Goal: Task Accomplishment & Management: Complete application form

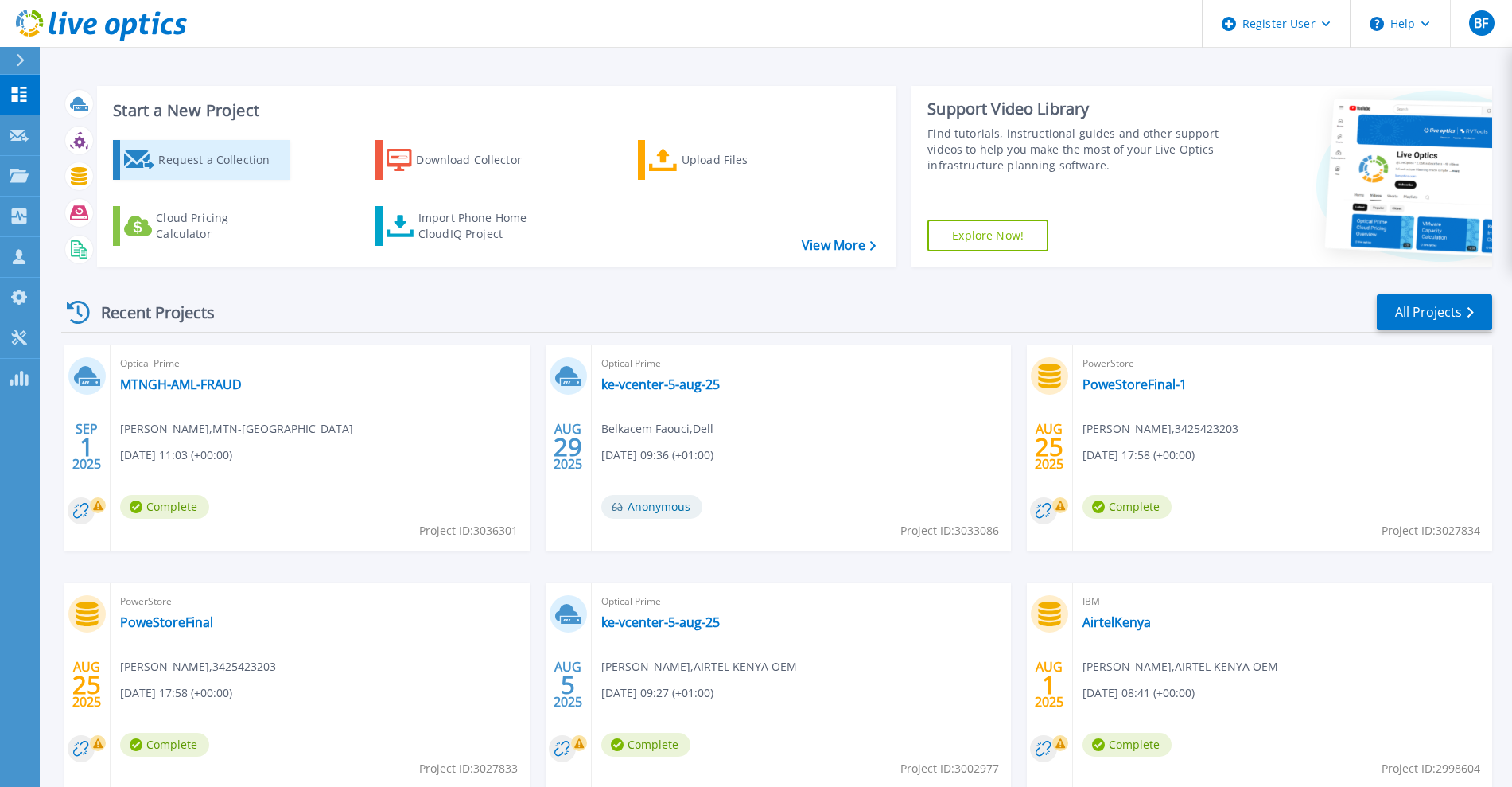
click at [225, 162] on div "Request a Collection" at bounding box center [221, 160] width 127 height 32
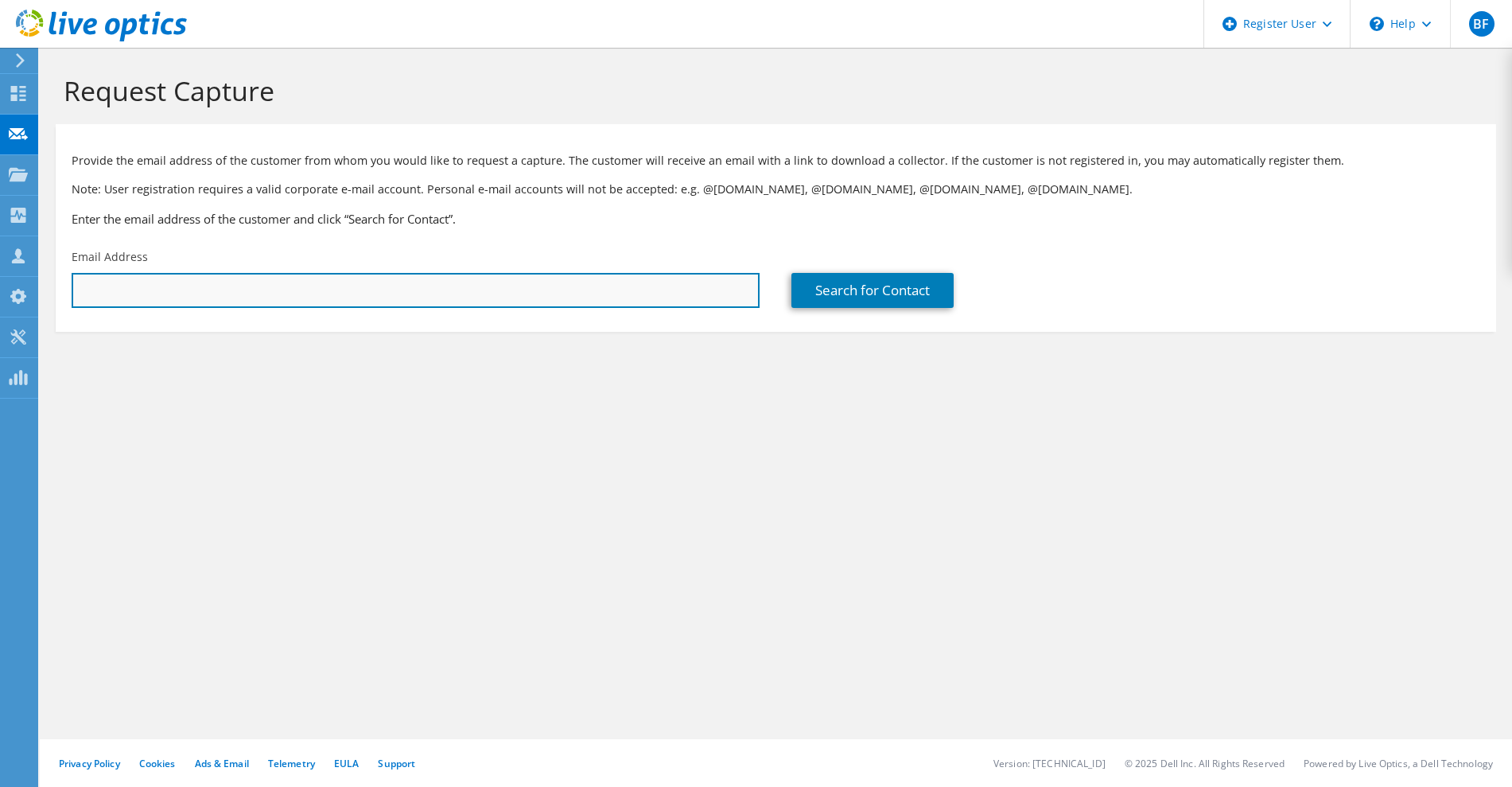
click at [240, 292] on input "text" at bounding box center [415, 289] width 688 height 35
paste input "Girish Magi <girish.magi@africa.airtel.com>"
click at [148, 284] on input "Girish Magi <girish.magi@africa.airtel.com" at bounding box center [415, 289] width 688 height 35
type input "girish.magi@africa.airtel.com"
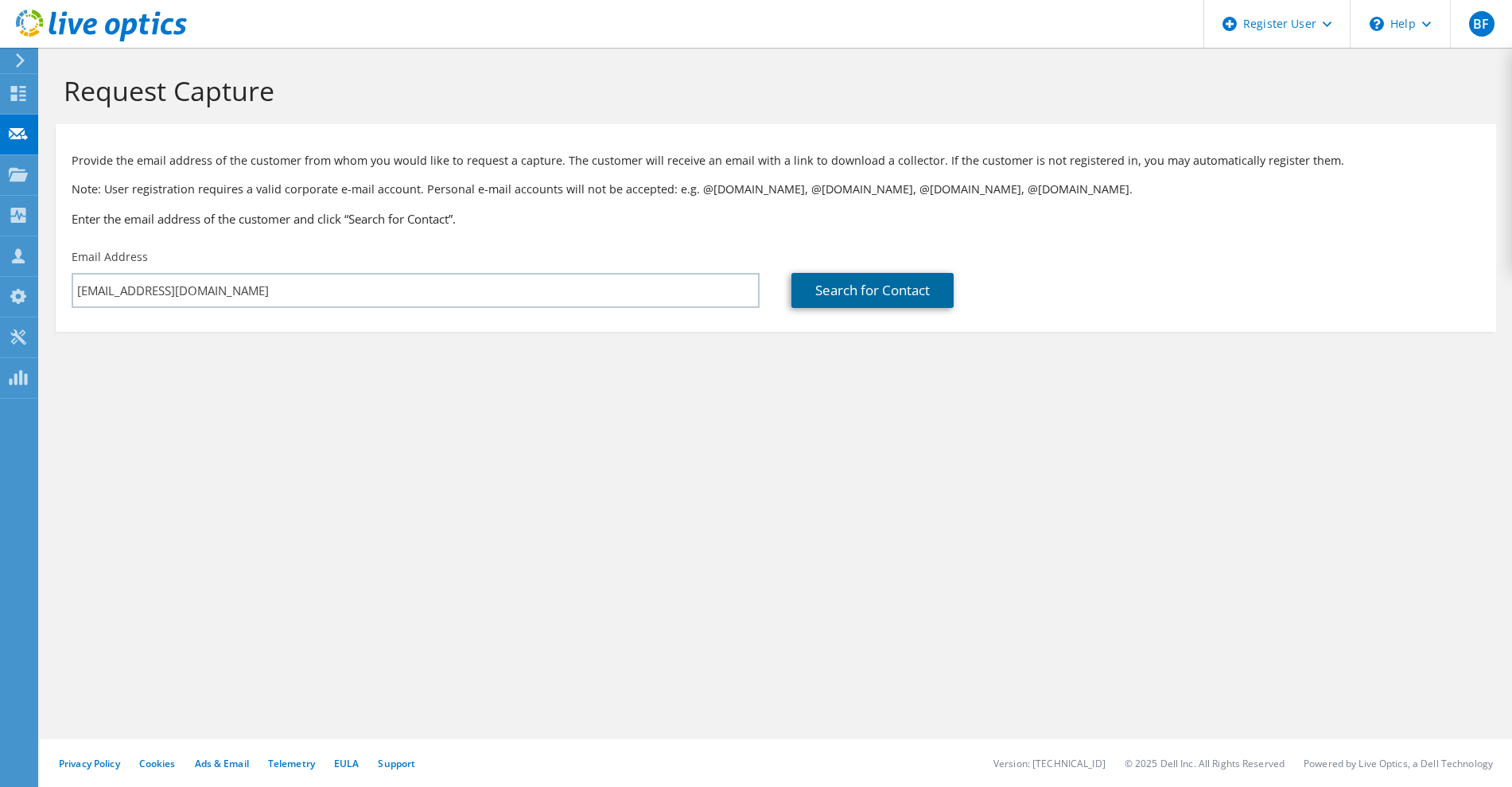
click at [861, 283] on link "Search for Contact" at bounding box center [873, 289] width 163 height 35
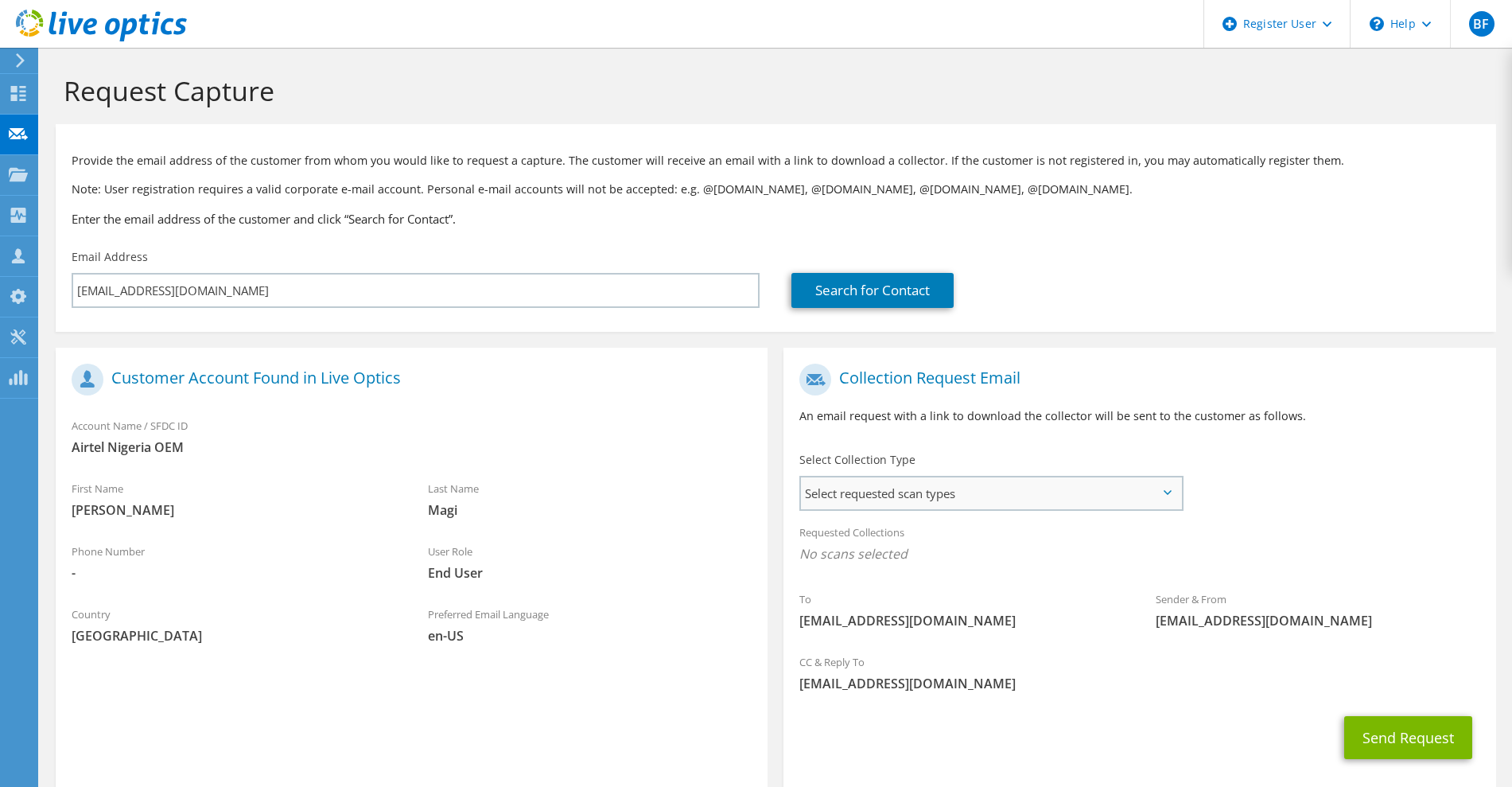
click at [940, 488] on span "Select requested scan types" at bounding box center [990, 493] width 380 height 32
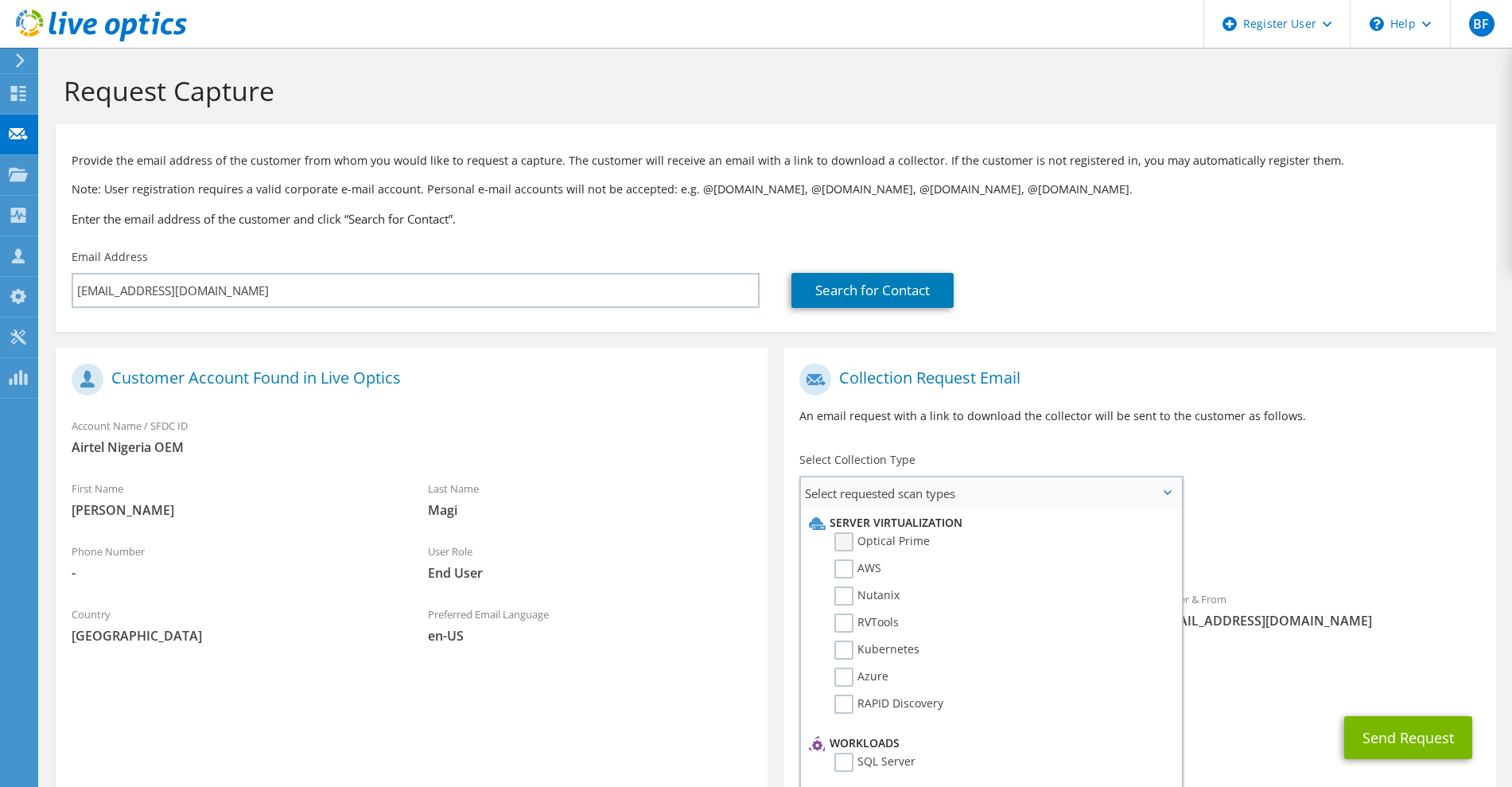
click at [873, 540] on label "Optical Prime" at bounding box center [881, 541] width 96 height 19
click at [0, 0] on input "Optical Prime" at bounding box center [0, 0] width 0 height 0
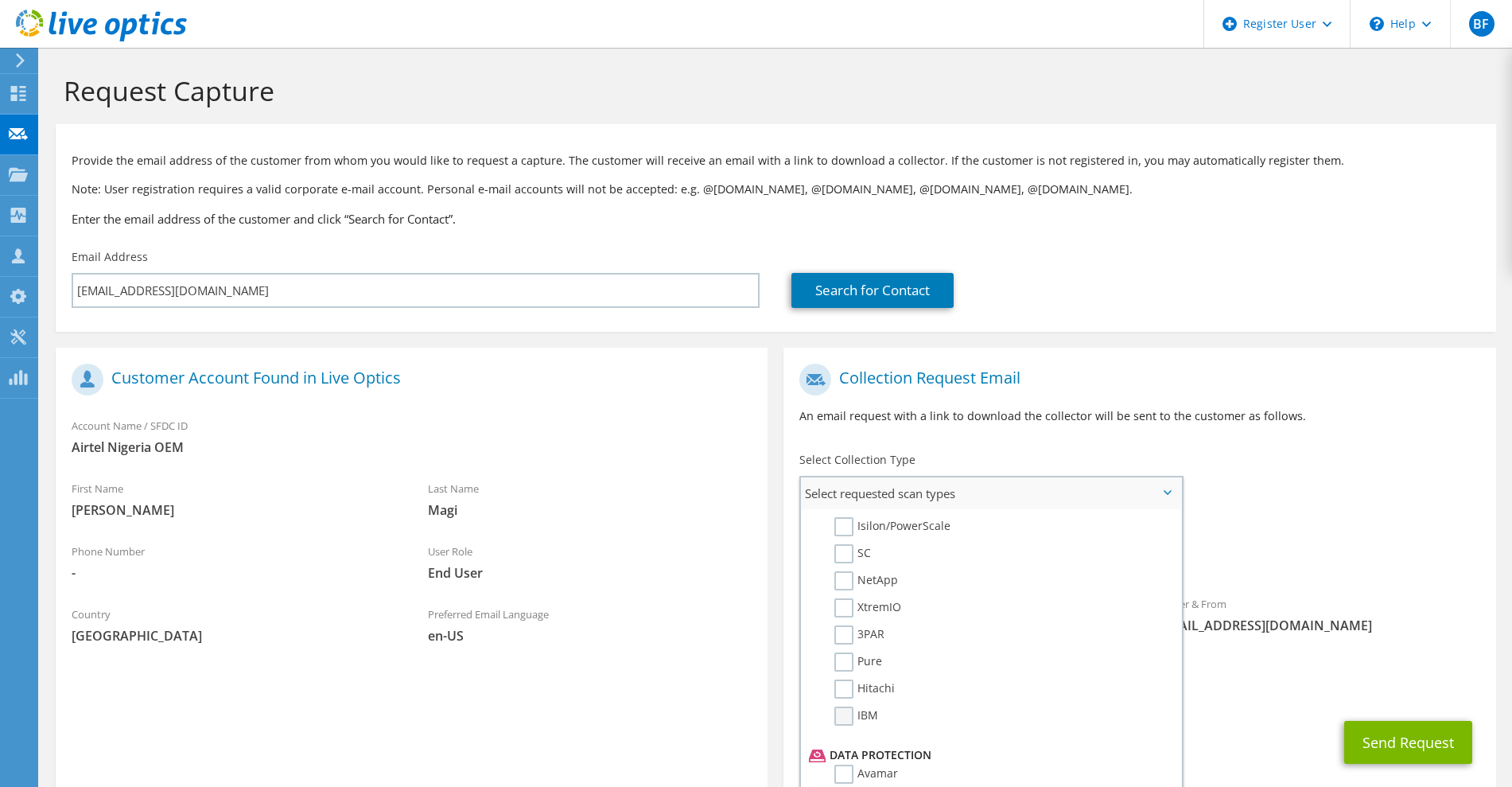
click at [848, 722] on label "IBM" at bounding box center [856, 716] width 44 height 19
click at [0, 0] on input "IBM" at bounding box center [0, 0] width 0 height 0
click at [1277, 698] on div "CC & Reply To Belkacem.Faouci@dell.com" at bounding box center [1139, 676] width 712 height 54
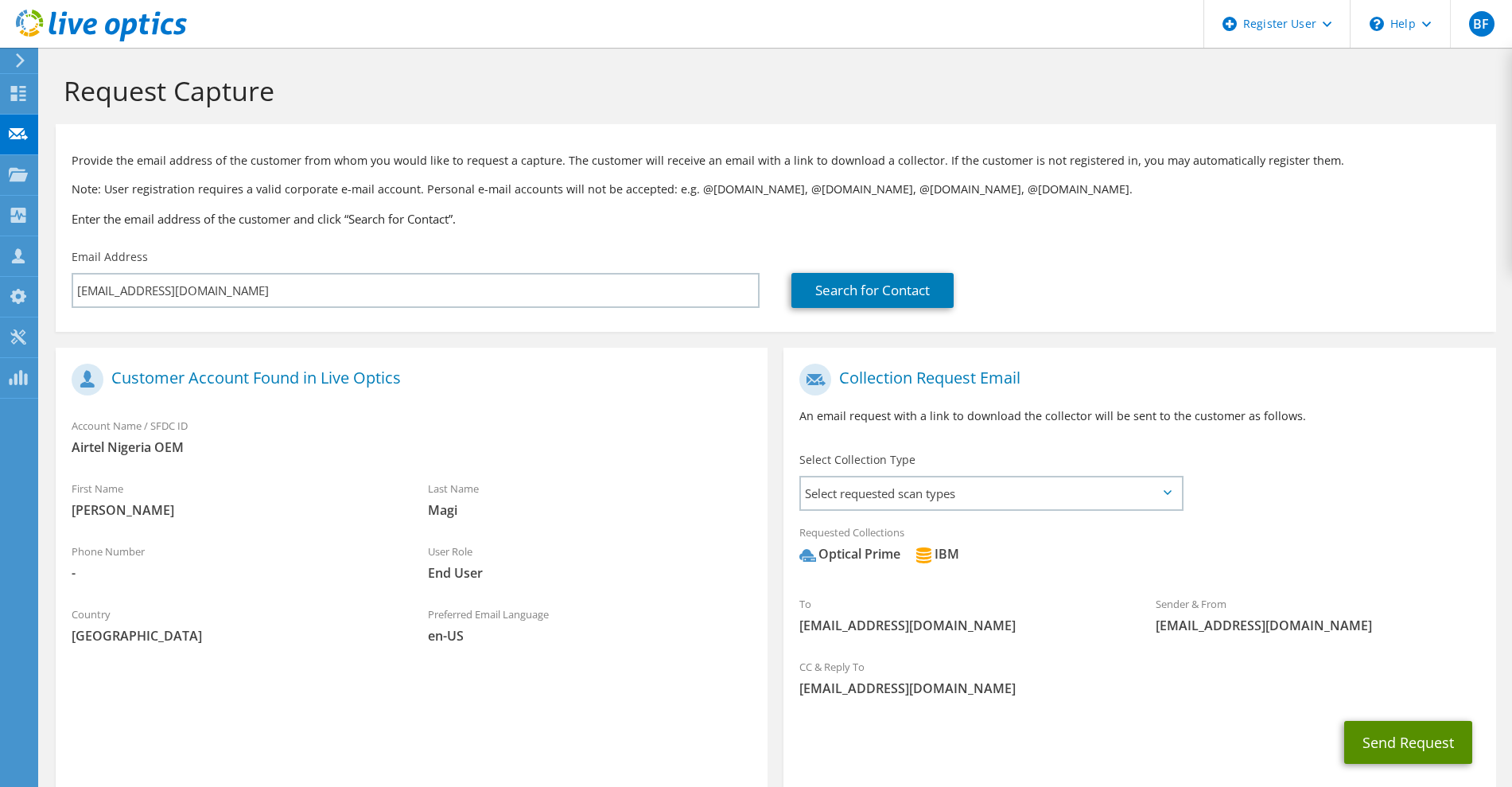
click at [1378, 745] on button "Send Request" at bounding box center [1408, 742] width 128 height 43
